Goal: Transaction & Acquisition: Purchase product/service

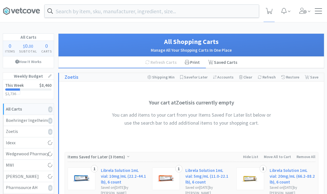
select select "5"
select select "3"
select select "5"
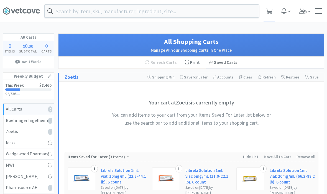
select select "1"
select select "2"
select select "1"
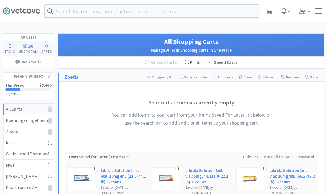
select select "2"
select select "1"
select select "4"
select select "1"
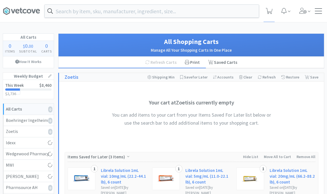
select select "1"
select select "2"
select select "1"
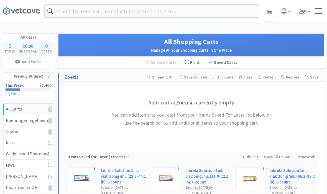
select select "2"
select select "1"
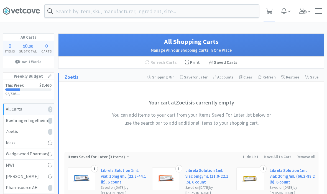
select select "4"
select select "3"
select select "1"
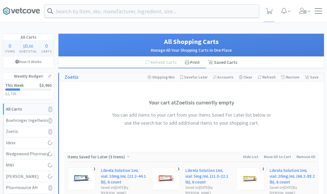
select select "1"
select select "2"
select select "1"
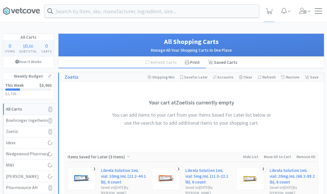
select select "3"
select select "5"
select select "2"
select select "1"
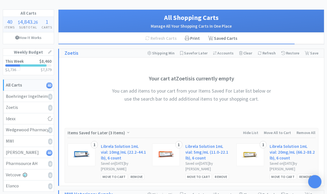
scroll to position [24, 0]
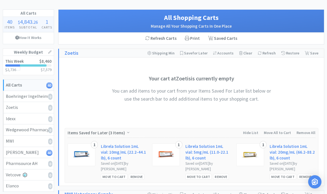
click at [9, 149] on div "[PERSON_NAME] 40" at bounding box center [28, 152] width 45 height 7
select select "5"
select select "3"
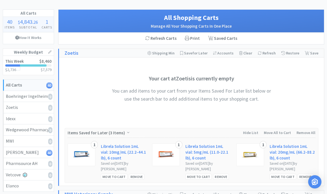
select select "5"
select select "1"
select select "2"
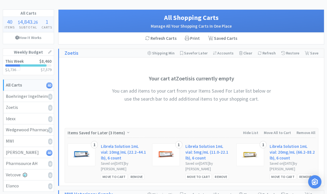
select select "1"
select select "2"
select select "1"
select select "4"
select select "1"
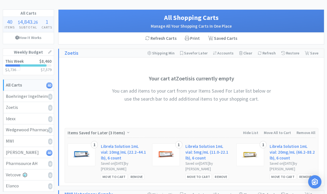
select select "1"
select select "2"
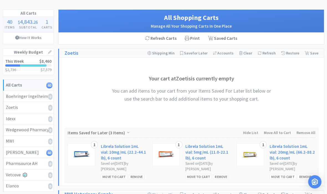
select select "1"
select select "2"
select select "1"
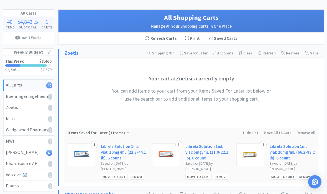
select select "1"
select select "4"
select select "3"
select select "1"
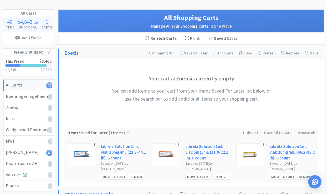
select select "1"
select select "2"
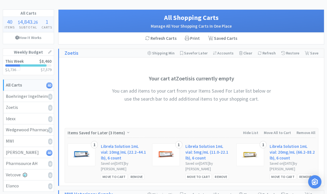
select select "1"
select select "3"
select select "5"
select select "2"
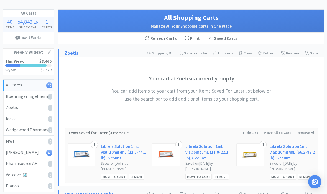
select select "1"
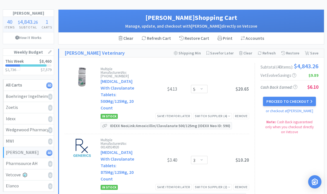
click at [308, 104] on button "Proceed to Checkout" at bounding box center [289, 101] width 53 height 9
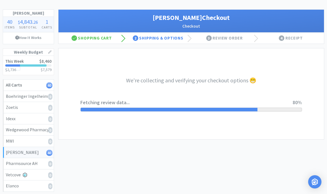
select select "1"
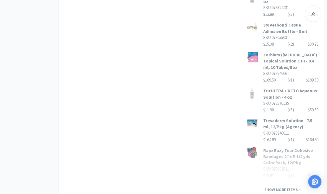
scroll to position [436, 0]
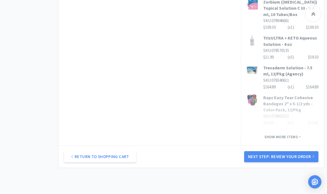
click at [292, 151] on button "Next Step: Review Your Order" at bounding box center [281, 156] width 74 height 11
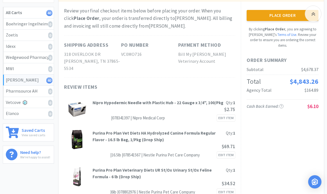
scroll to position [0, 0]
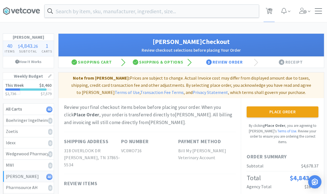
click at [296, 116] on button "Place Order" at bounding box center [282, 112] width 72 height 11
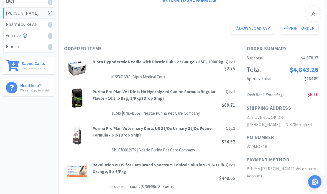
scroll to position [175, 0]
